Goal: Information Seeking & Learning: Learn about a topic

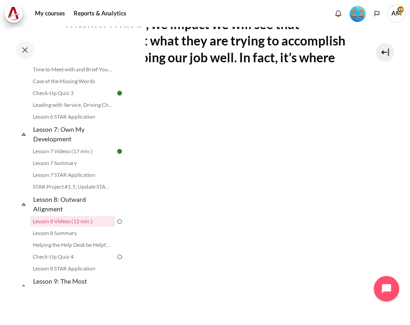
scroll to position [635, 0]
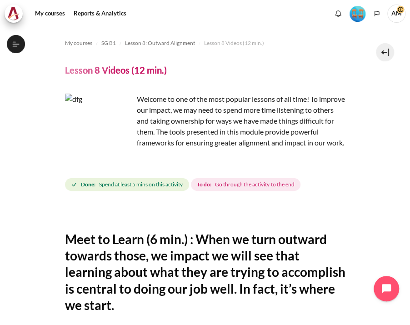
scroll to position [651, 0]
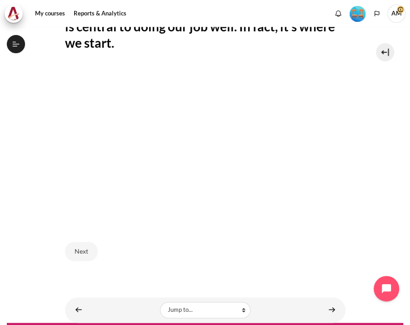
scroll to position [297, 0]
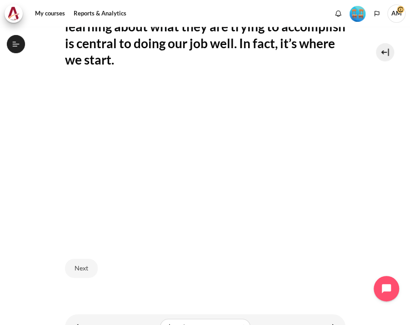
scroll to position [297, 0]
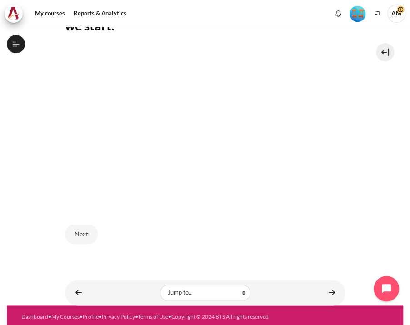
scroll to position [651, 0]
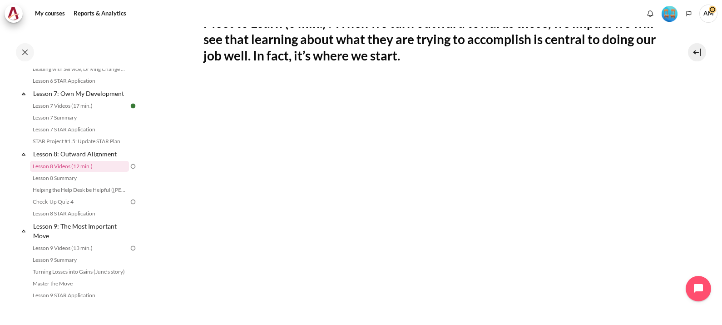
scroll to position [224, 0]
